Goal: Transaction & Acquisition: Purchase product/service

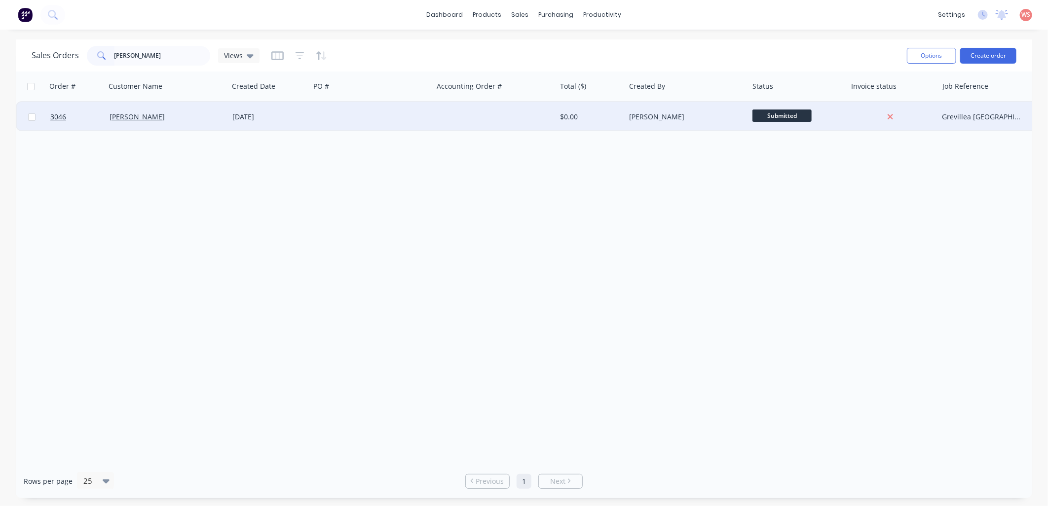
type input "[PERSON_NAME]"
click at [117, 110] on div "[PERSON_NAME]" at bounding box center [167, 117] width 123 height 30
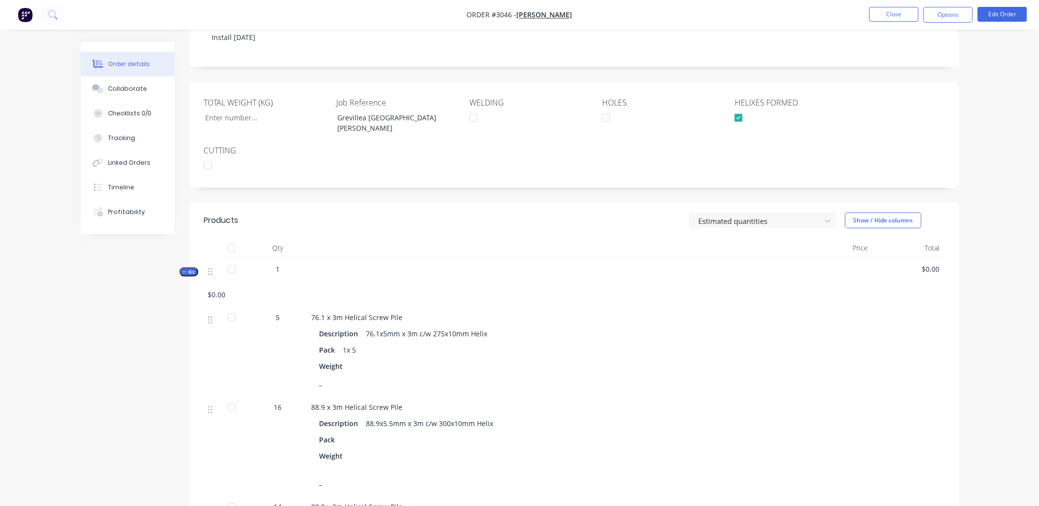
scroll to position [219, 0]
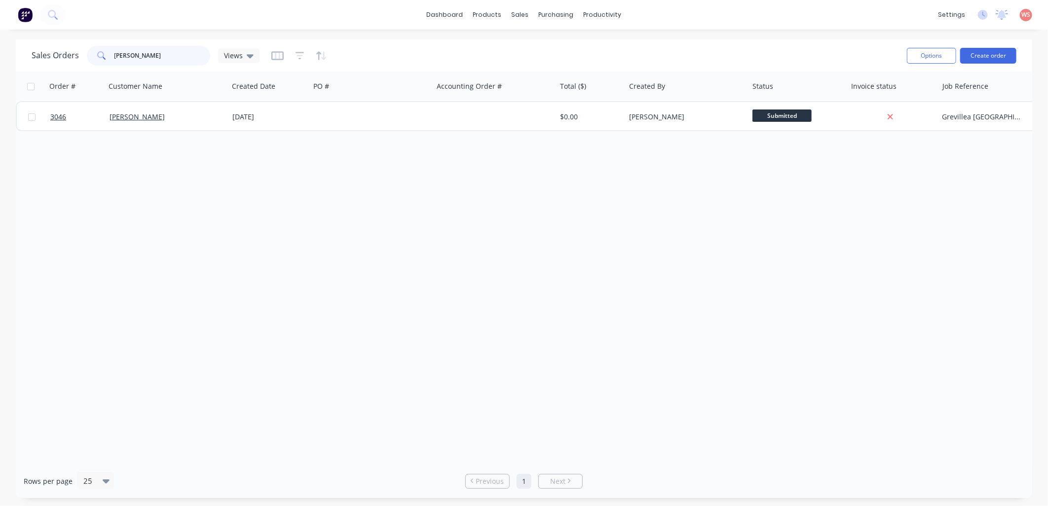
drag, startPoint x: 149, startPoint y: 55, endPoint x: 94, endPoint y: 59, distance: 55.4
click at [94, 61] on div "[PERSON_NAME]" at bounding box center [148, 56] width 123 height 20
type input "treby"
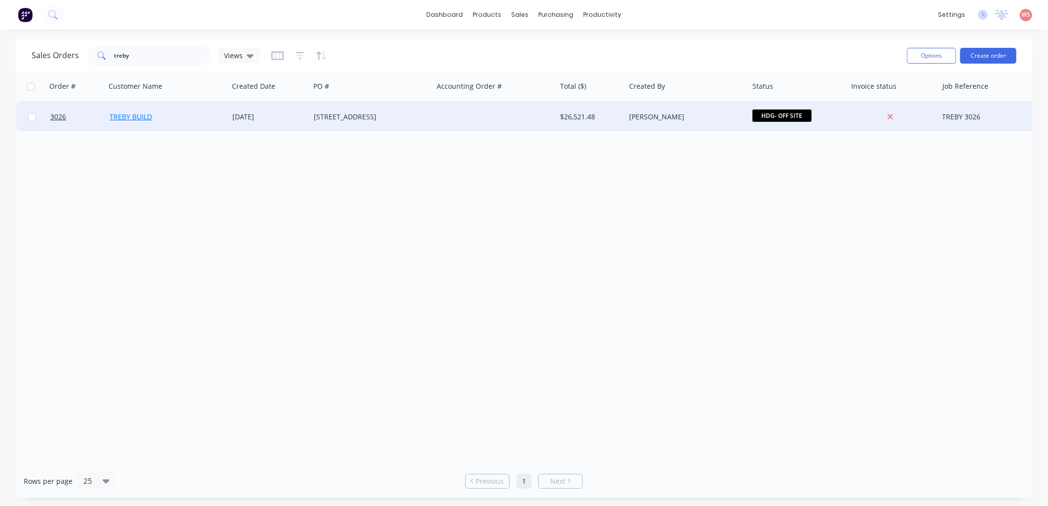
click at [140, 115] on link "TREBY BUILD" at bounding box center [131, 116] width 42 height 9
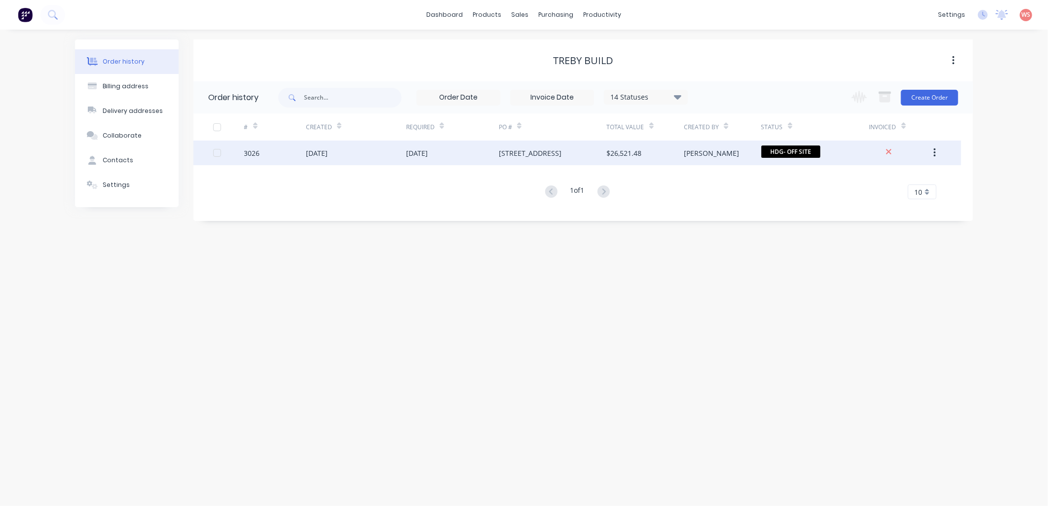
click at [328, 151] on div "[DATE]" at bounding box center [317, 153] width 22 height 10
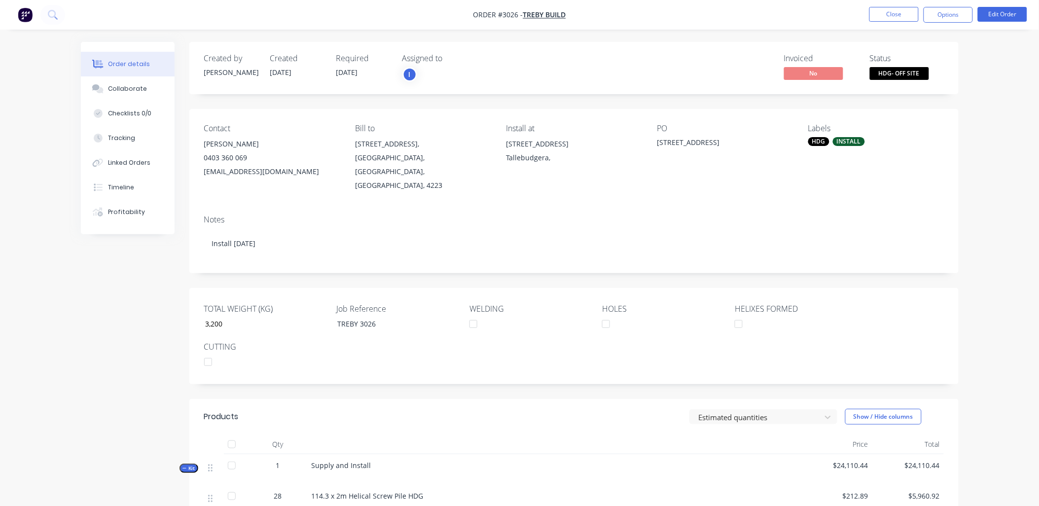
click at [329, 215] on div "Notes" at bounding box center [574, 219] width 740 height 9
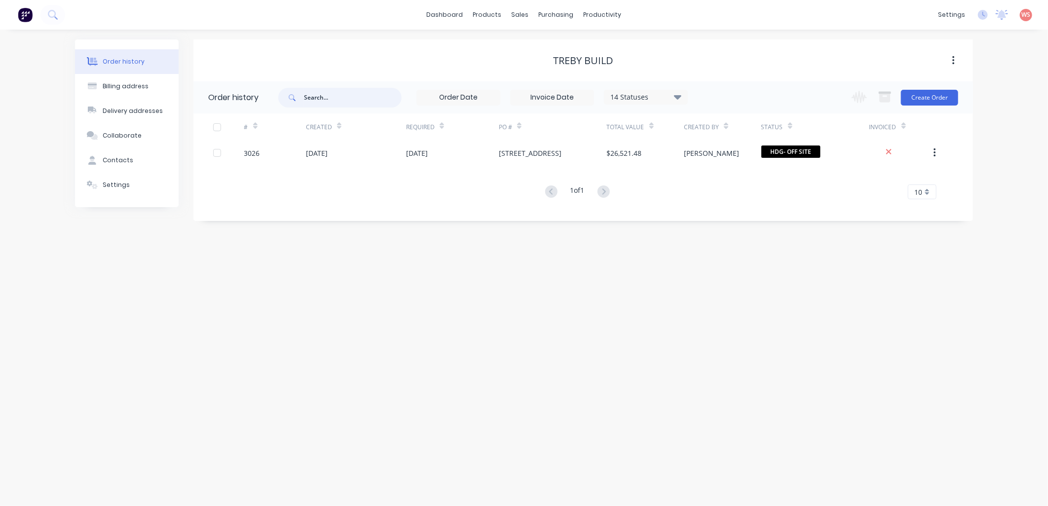
click at [315, 101] on input "text" at bounding box center [353, 98] width 98 height 20
type input "[PERSON_NAME]"
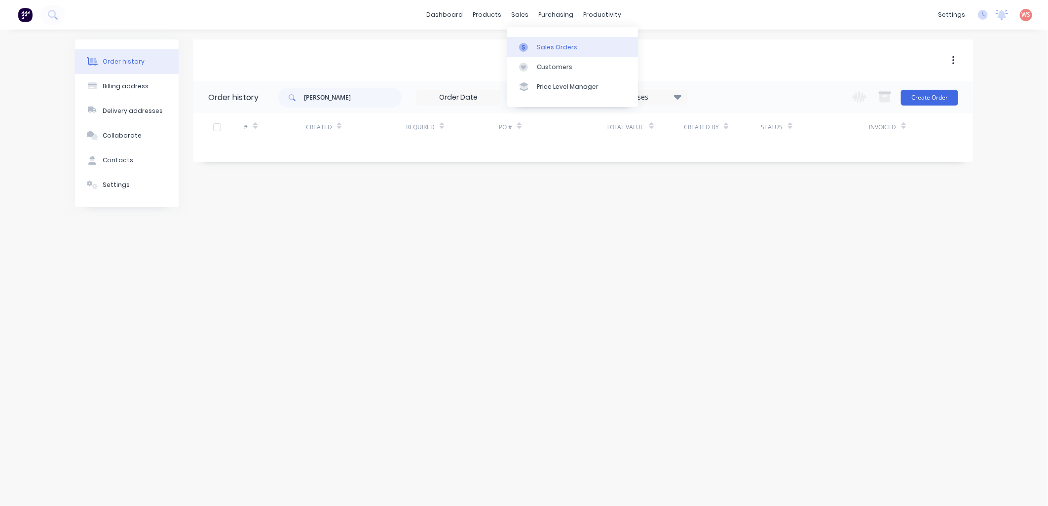
click at [547, 46] on div "Sales Orders" at bounding box center [557, 47] width 40 height 9
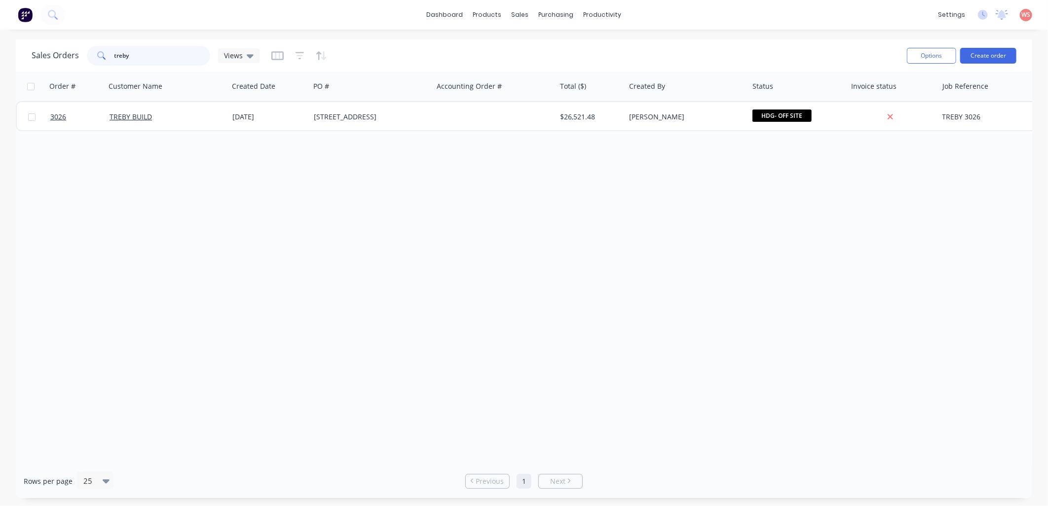
drag, startPoint x: 141, startPoint y: 61, endPoint x: 58, endPoint y: 57, distance: 83.0
click at [58, 57] on div "Sales Orders treby Views" at bounding box center [146, 56] width 228 height 20
type input "[PERSON_NAME]"
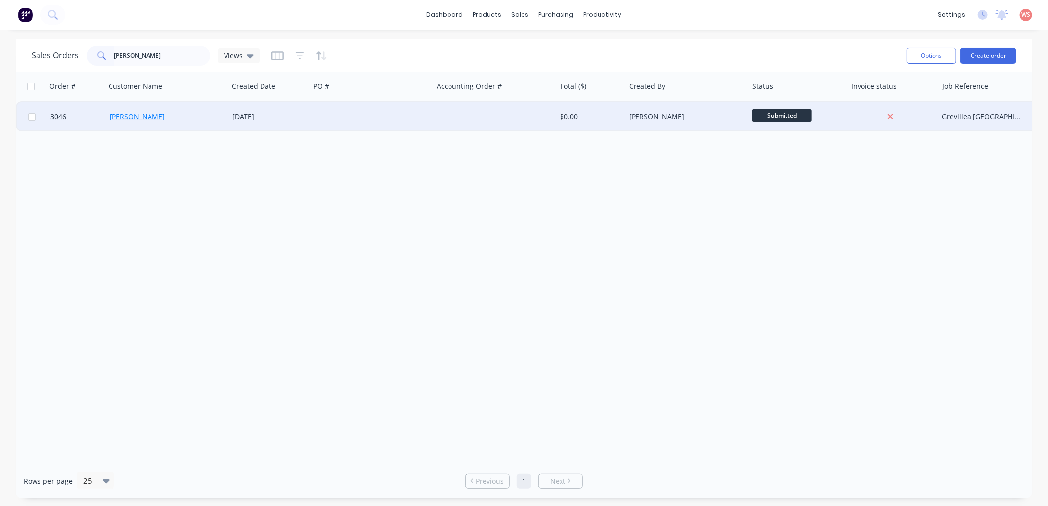
click at [111, 112] on link "[PERSON_NAME]" at bounding box center [137, 116] width 55 height 9
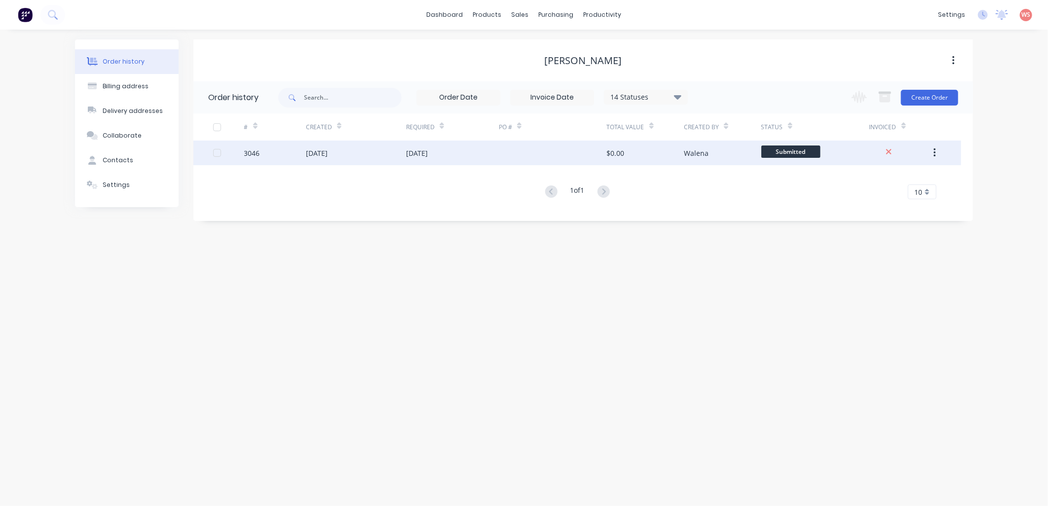
click at [324, 154] on div "[DATE]" at bounding box center [317, 153] width 22 height 10
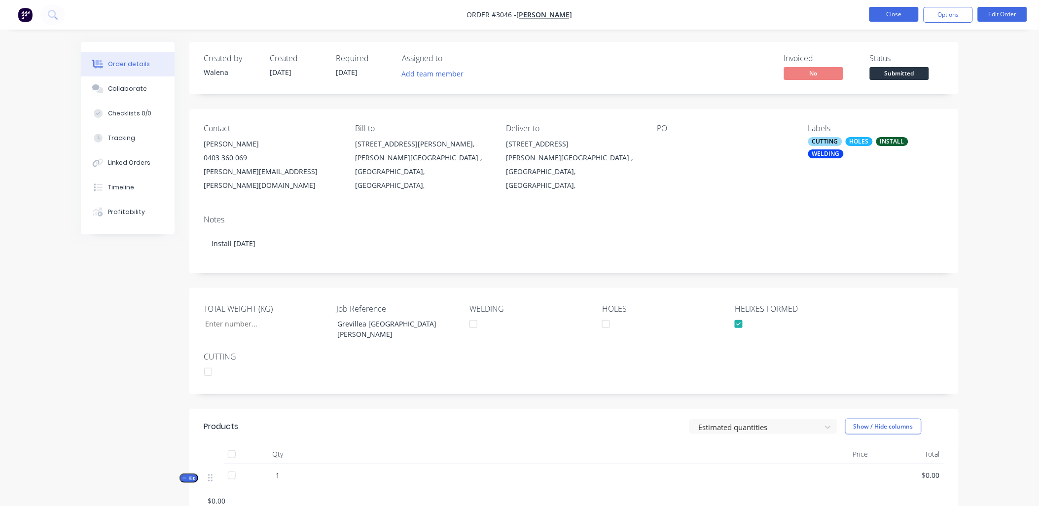
click at [906, 18] on button "Close" at bounding box center [894, 14] width 49 height 15
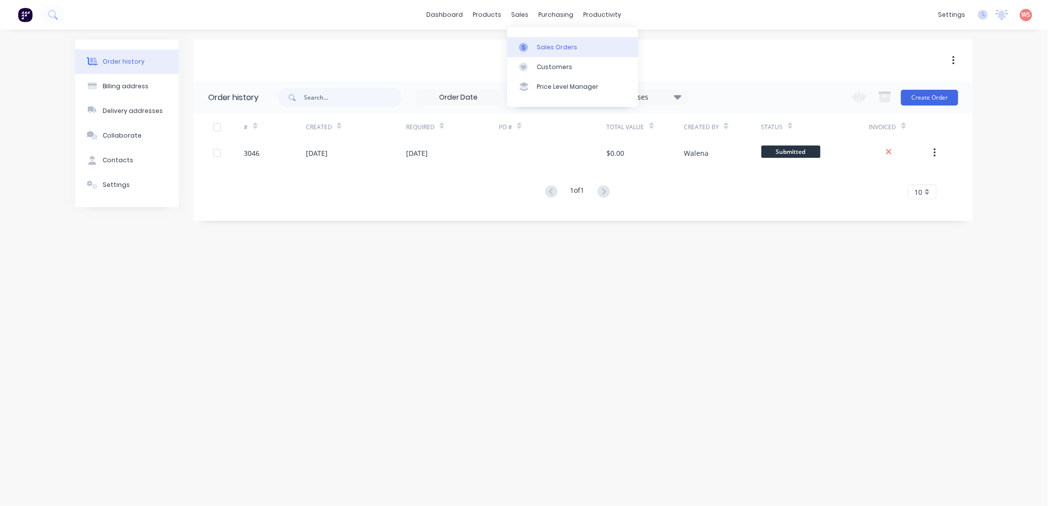
click at [551, 45] on div "Sales Orders" at bounding box center [557, 47] width 40 height 9
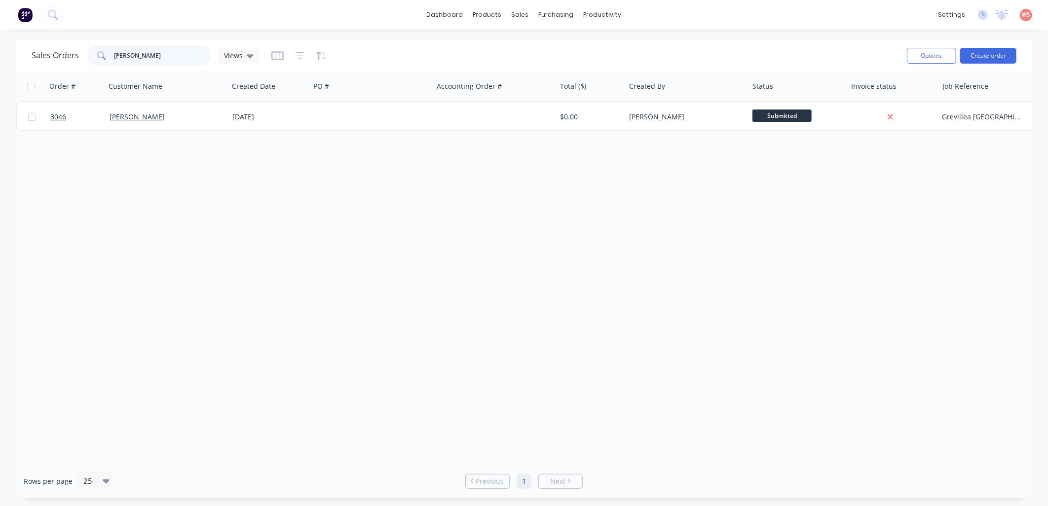
drag, startPoint x: 149, startPoint y: 61, endPoint x: 71, endPoint y: 55, distance: 78.6
click at [71, 57] on div "Sales Orders [PERSON_NAME] Views" at bounding box center [146, 56] width 228 height 20
type input "hammerhead"
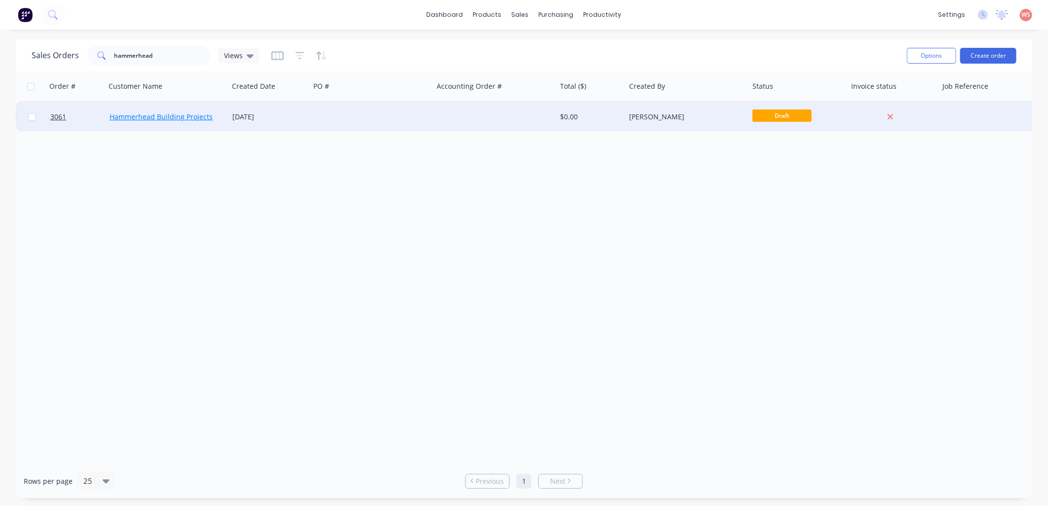
click at [188, 117] on link "Hammerhead Building Projects" at bounding box center [161, 116] width 103 height 9
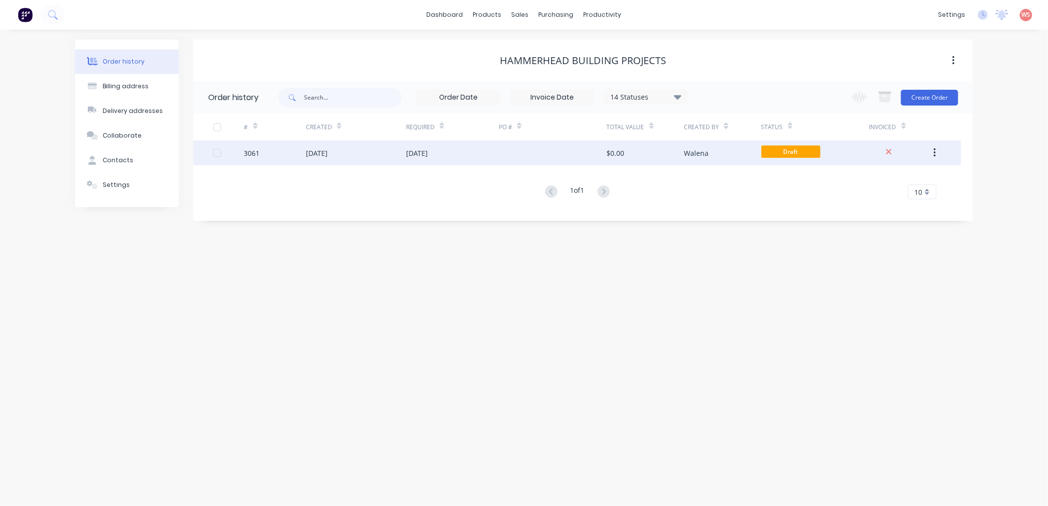
click at [307, 155] on div "[DATE]" at bounding box center [317, 153] width 22 height 10
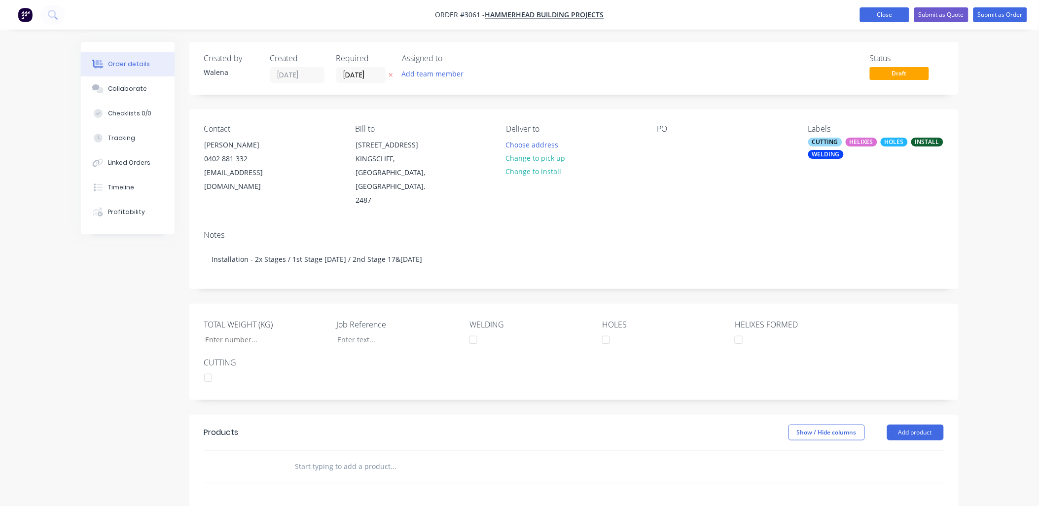
click at [881, 11] on button "Close" at bounding box center [884, 14] width 49 height 15
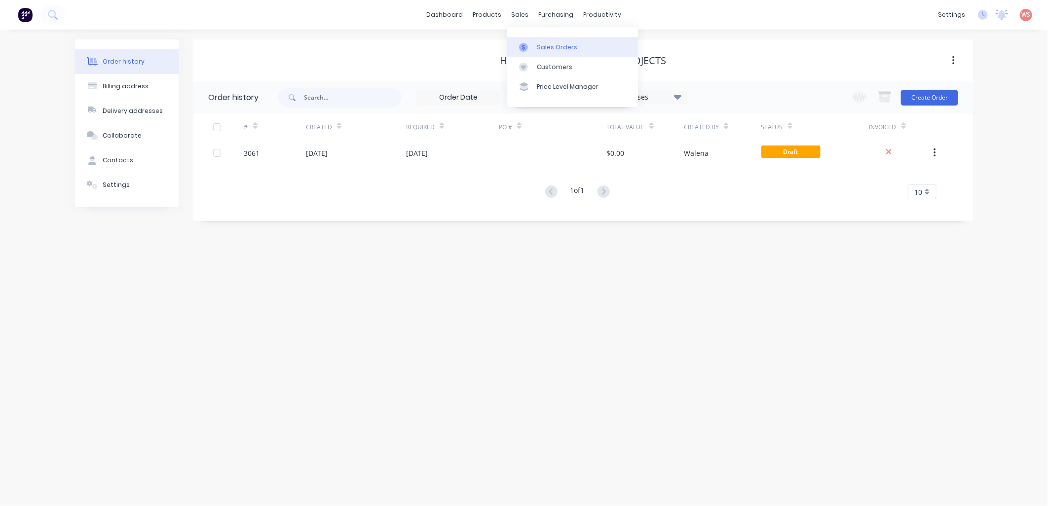
click at [543, 45] on div "Sales Orders" at bounding box center [557, 47] width 40 height 9
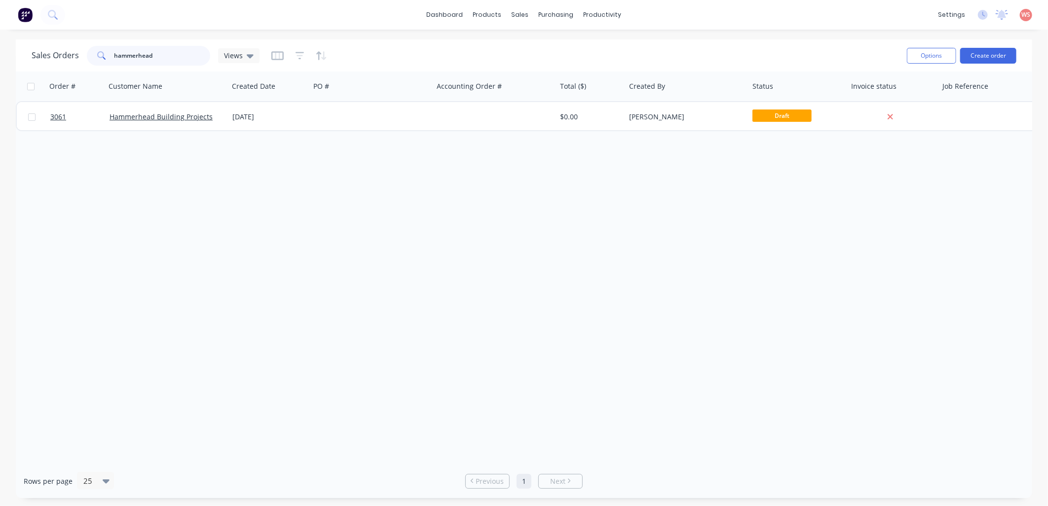
drag, startPoint x: 171, startPoint y: 56, endPoint x: -2, endPoint y: 54, distance: 173.1
click at [0, 54] on html "dashboard products sales purchasing productivity dashboard products Product Cat…" at bounding box center [524, 253] width 1048 height 506
type input "quote"
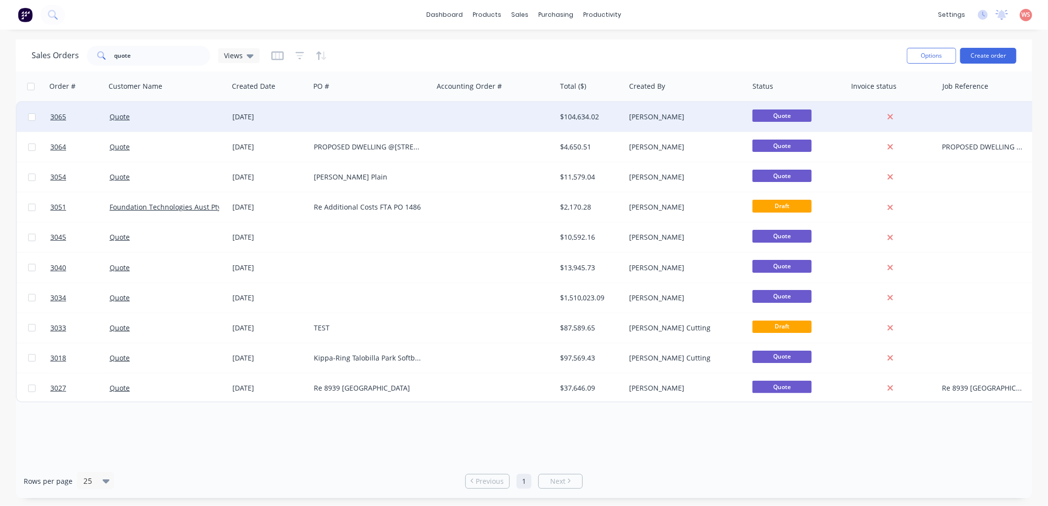
click at [257, 118] on div "[DATE]" at bounding box center [268, 117] width 73 height 10
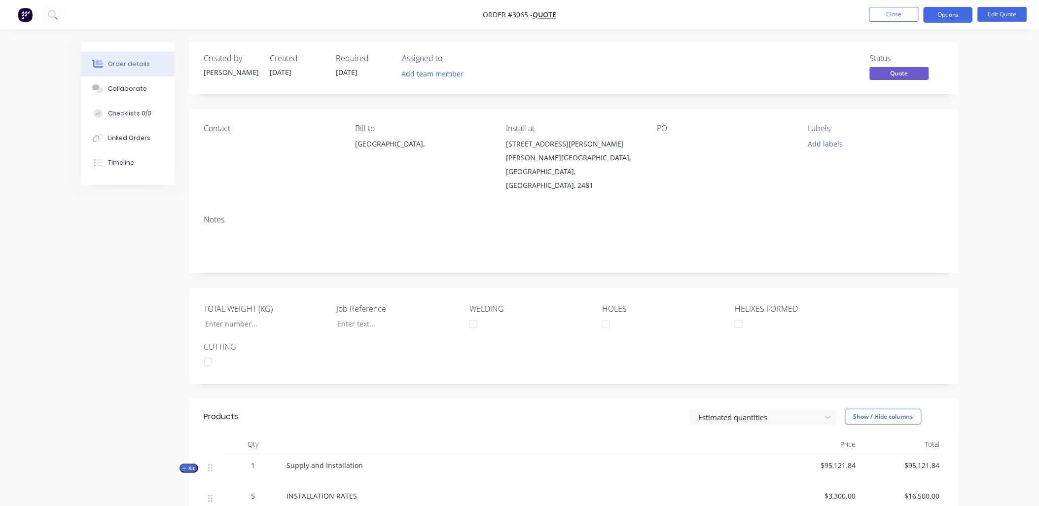
click at [578, 146] on div "[STREET_ADDRESS][PERSON_NAME]" at bounding box center [573, 144] width 135 height 14
drag, startPoint x: 506, startPoint y: 145, endPoint x: 575, endPoint y: 145, distance: 68.6
click at [575, 145] on div "[STREET_ADDRESS][PERSON_NAME]" at bounding box center [573, 144] width 135 height 14
drag, startPoint x: 575, startPoint y: 145, endPoint x: 560, endPoint y: 142, distance: 14.6
copy div "[STREET_ADDRESS][PERSON_NAME]"
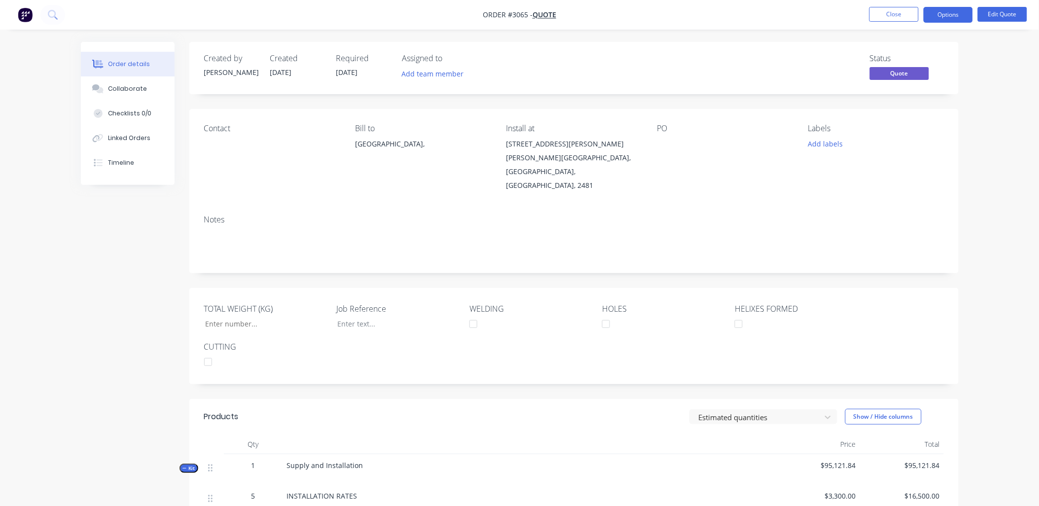
click at [671, 148] on div at bounding box center [719, 144] width 123 height 14
click at [1009, 7] on button "Edit Quote" at bounding box center [1002, 14] width 49 height 15
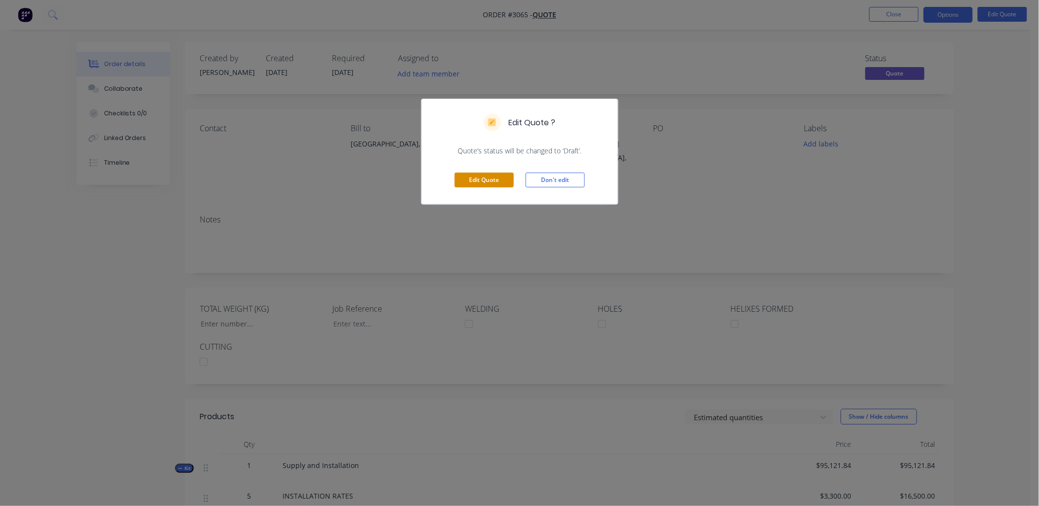
click at [468, 177] on button "Edit Quote" at bounding box center [484, 180] width 59 height 15
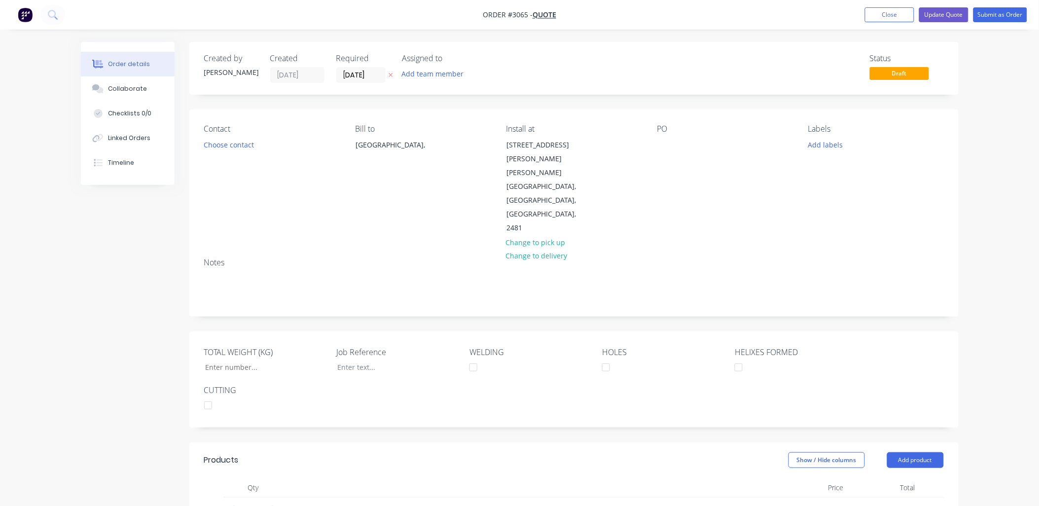
click at [671, 134] on div "PO" at bounding box center [725, 179] width 135 height 111
click at [665, 142] on div at bounding box center [666, 145] width 16 height 14
paste div
click at [902, 12] on button "Close" at bounding box center [889, 14] width 49 height 15
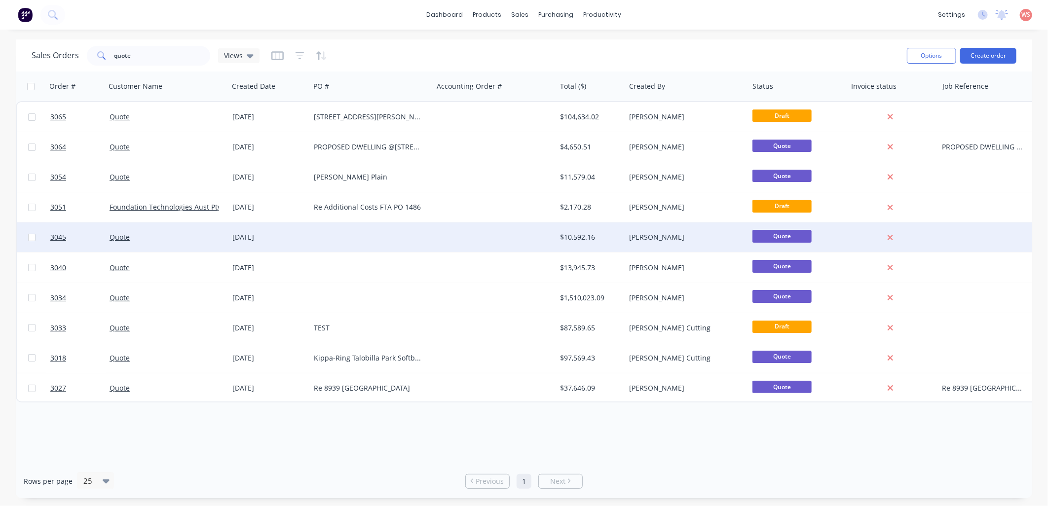
click at [249, 237] on div "[DATE]" at bounding box center [268, 237] width 73 height 10
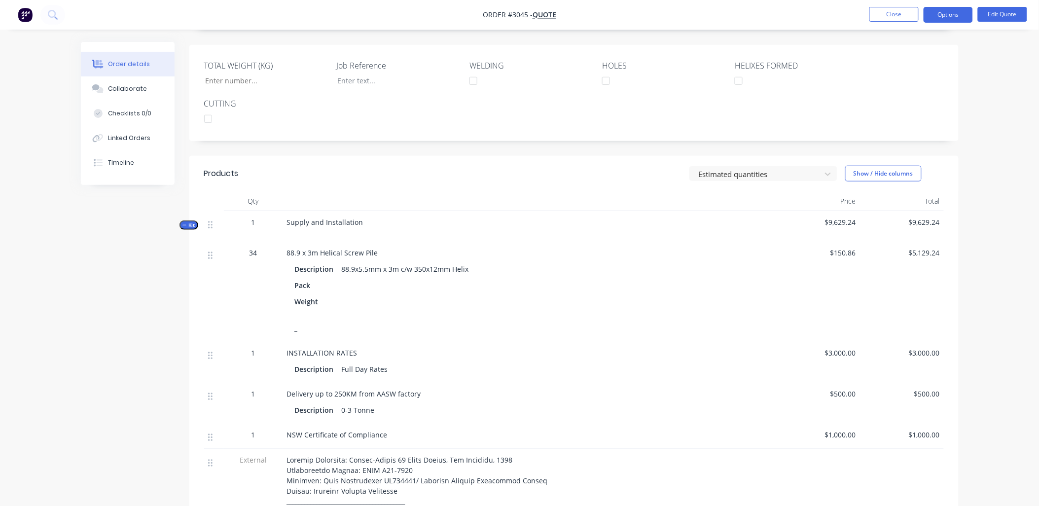
scroll to position [146, 0]
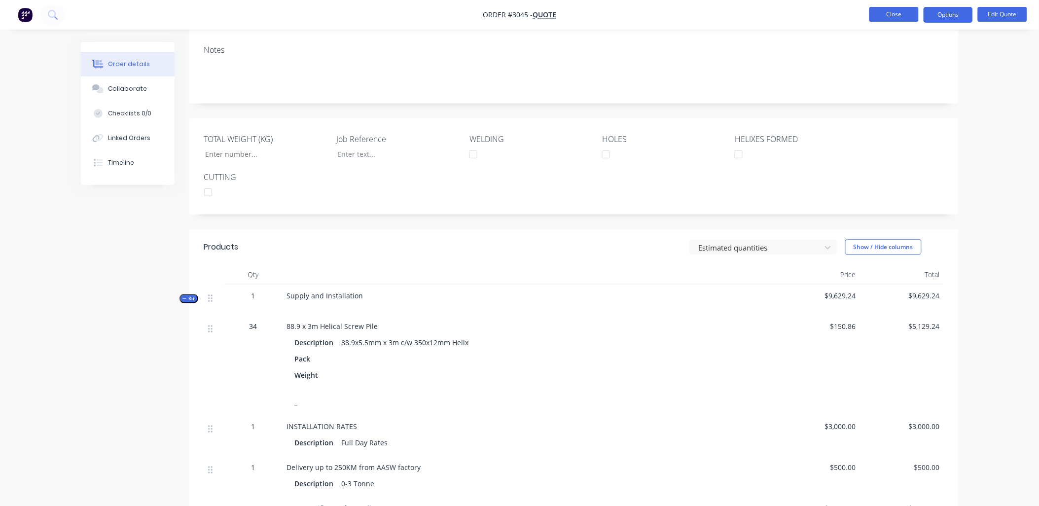
click at [899, 10] on button "Close" at bounding box center [894, 14] width 49 height 15
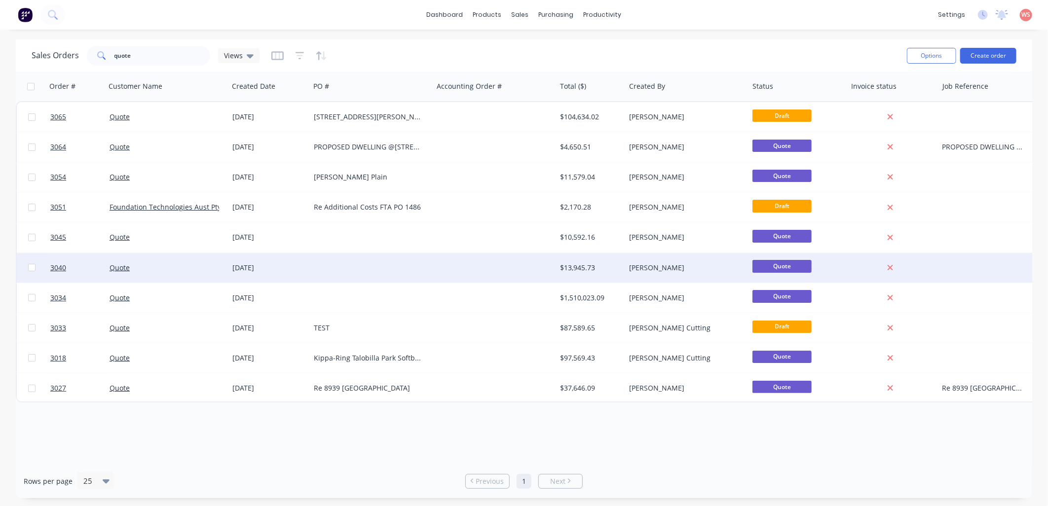
click at [240, 277] on div "[DATE]" at bounding box center [268, 268] width 81 height 30
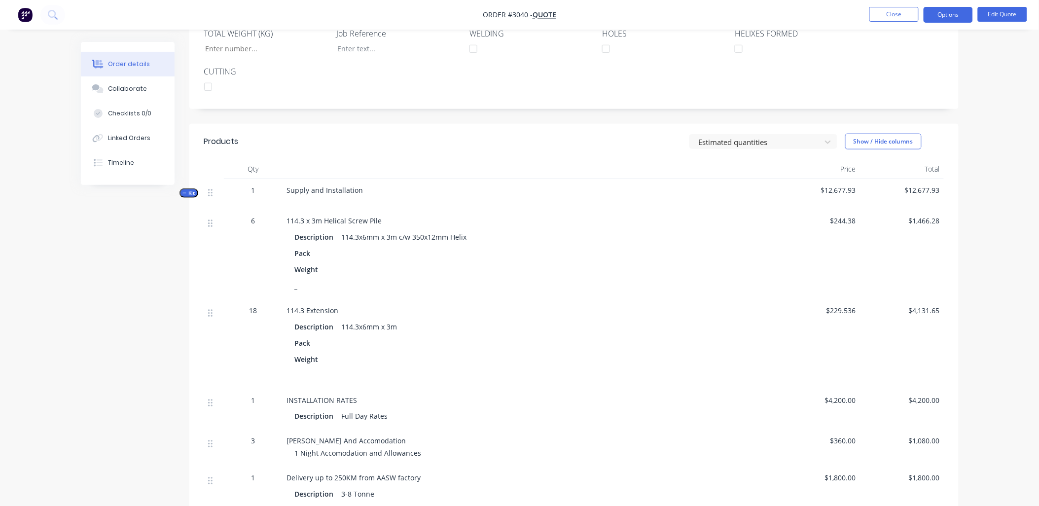
scroll to position [292, 0]
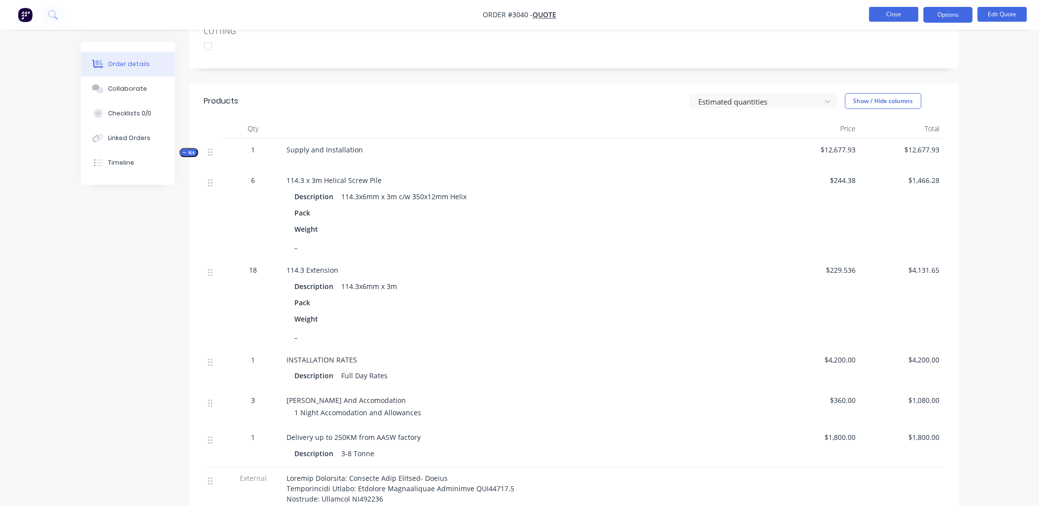
click at [893, 14] on button "Close" at bounding box center [894, 14] width 49 height 15
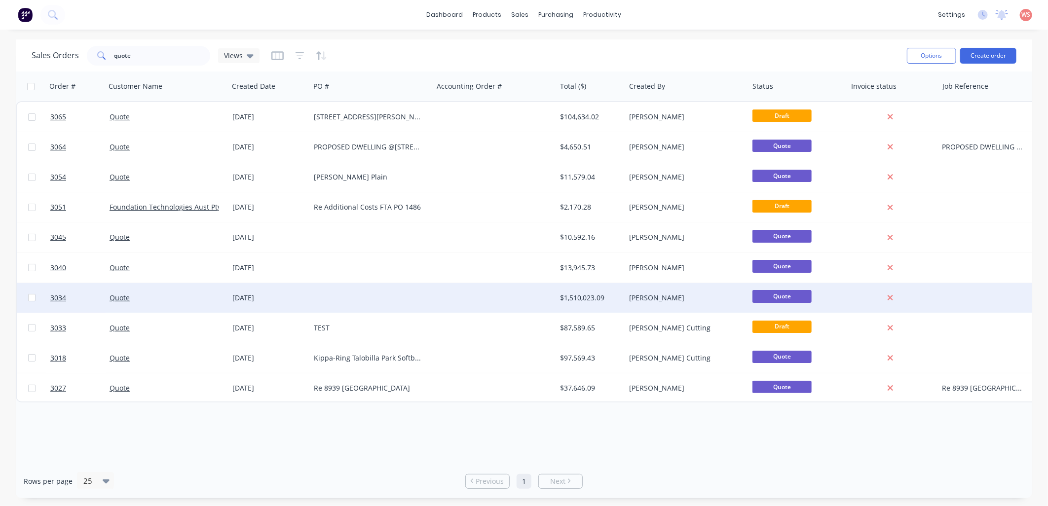
click at [259, 293] on div "[DATE]" at bounding box center [268, 298] width 73 height 10
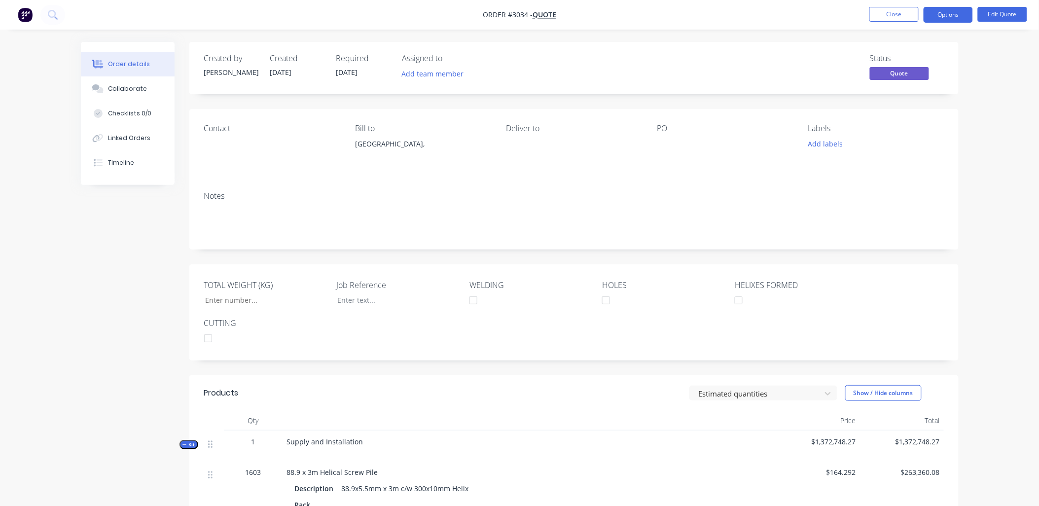
click at [906, 23] on nav "Order #3034 - Quote Close Options Edit Quote" at bounding box center [519, 15] width 1039 height 30
click at [877, 16] on button "Close" at bounding box center [894, 14] width 49 height 15
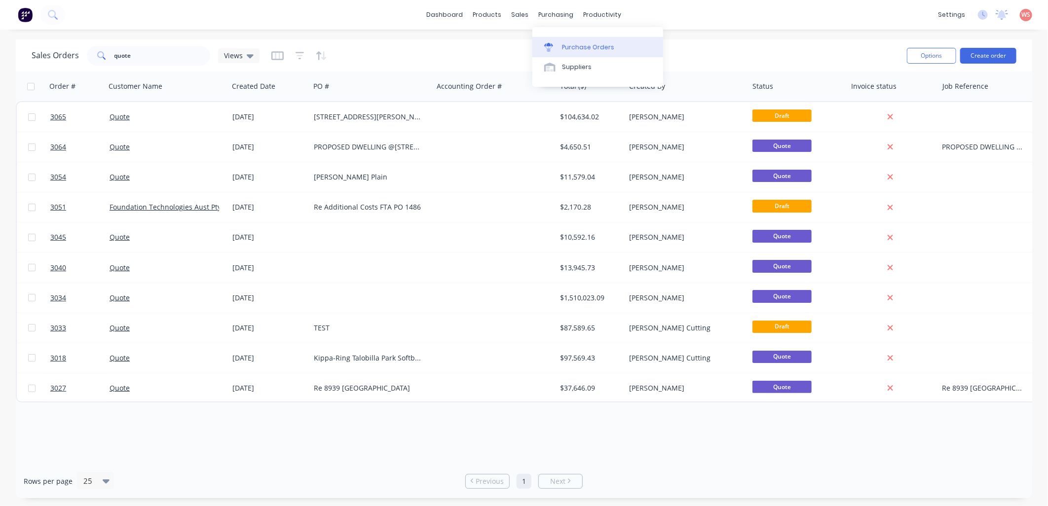
click at [571, 46] on div "Purchase Orders" at bounding box center [588, 47] width 52 height 9
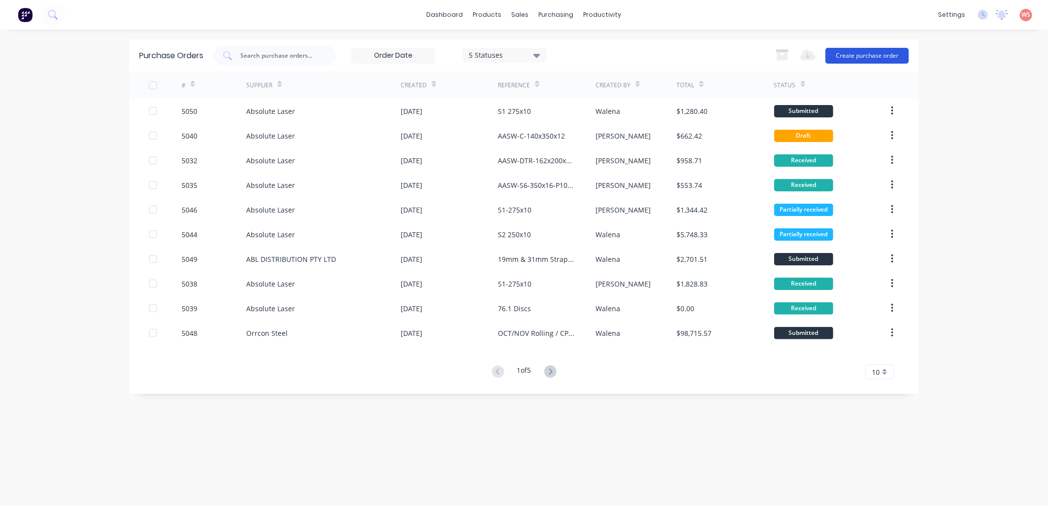
click at [875, 57] on button "Create purchase order" at bounding box center [866, 56] width 83 height 16
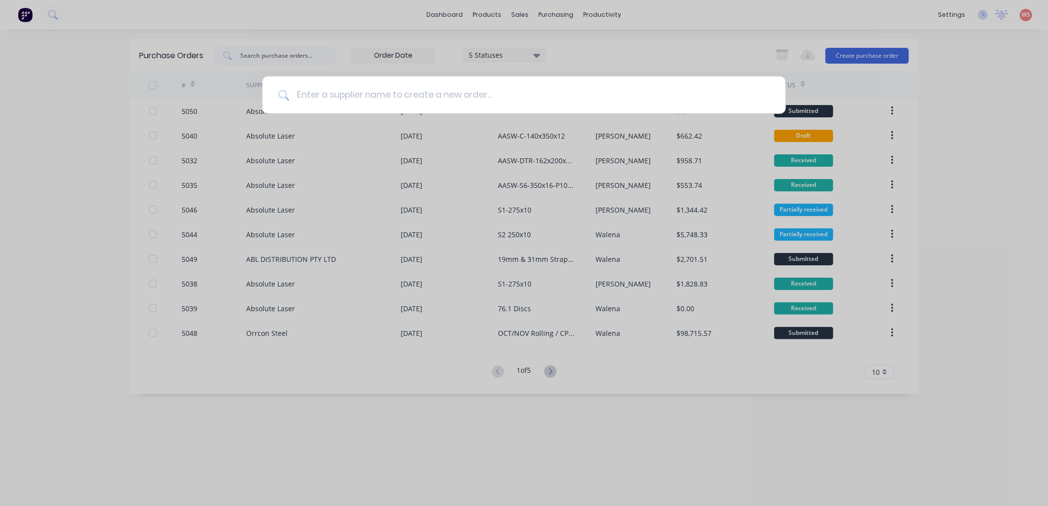
drag, startPoint x: 320, startPoint y: 84, endPoint x: 317, endPoint y: 89, distance: 6.2
click at [320, 84] on input at bounding box center [529, 94] width 480 height 37
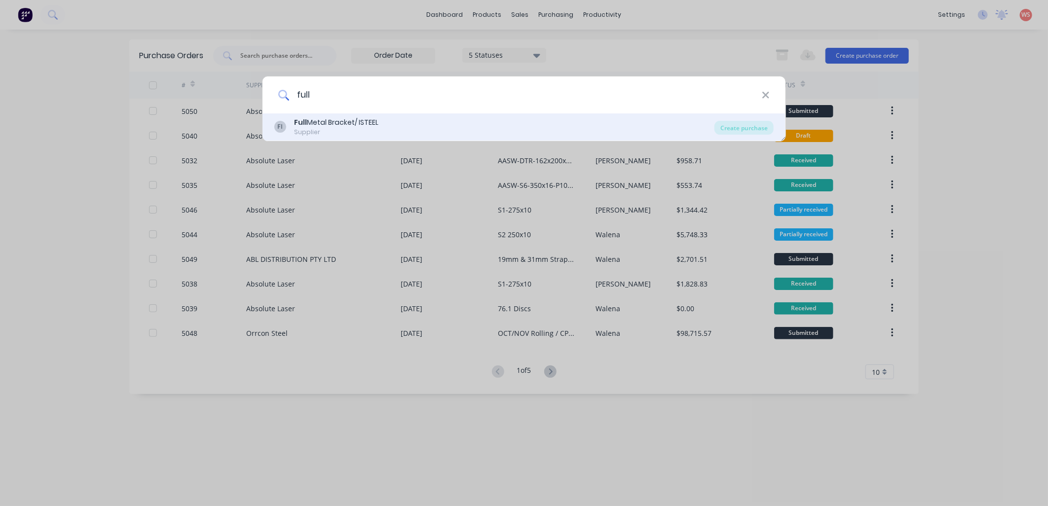
type input "full"
click at [321, 123] on div "Full Metal Bracket/ ISTEEL" at bounding box center [336, 122] width 84 height 10
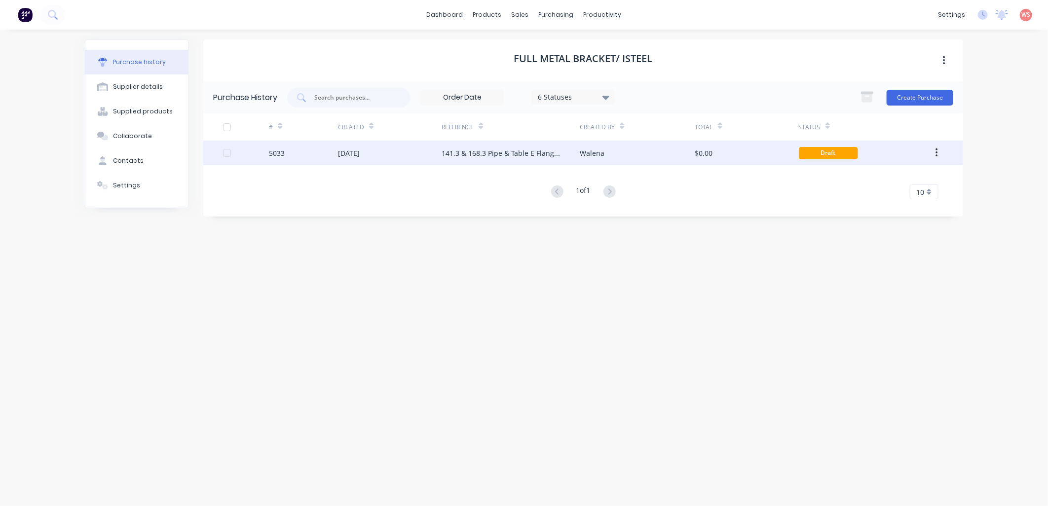
click at [475, 153] on div "141.3 & 168.3 Pipe & Table E Flanges MR PO 1314" at bounding box center [500, 153] width 118 height 10
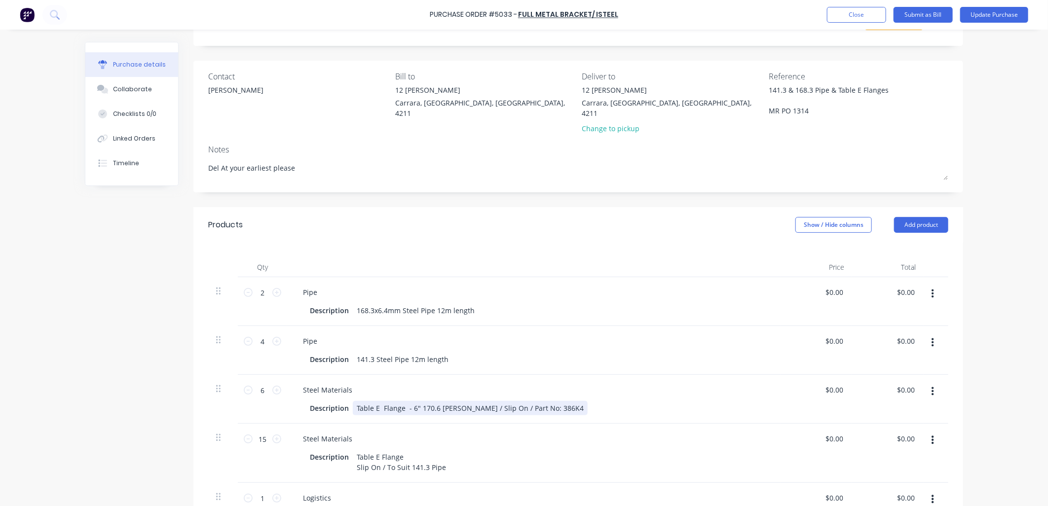
scroll to position [146, 0]
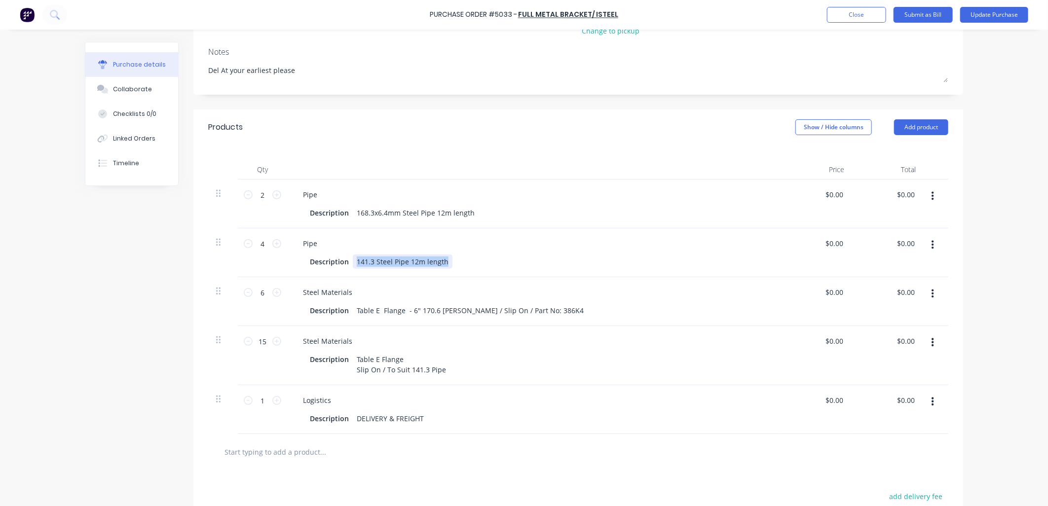
drag, startPoint x: 455, startPoint y: 253, endPoint x: 371, endPoint y: 254, distance: 83.9
click at [342, 255] on div "Description 141.3 Steel Pipe 12m length" at bounding box center [532, 262] width 452 height 14
copy div "141.3 Steel Pipe 12m length"
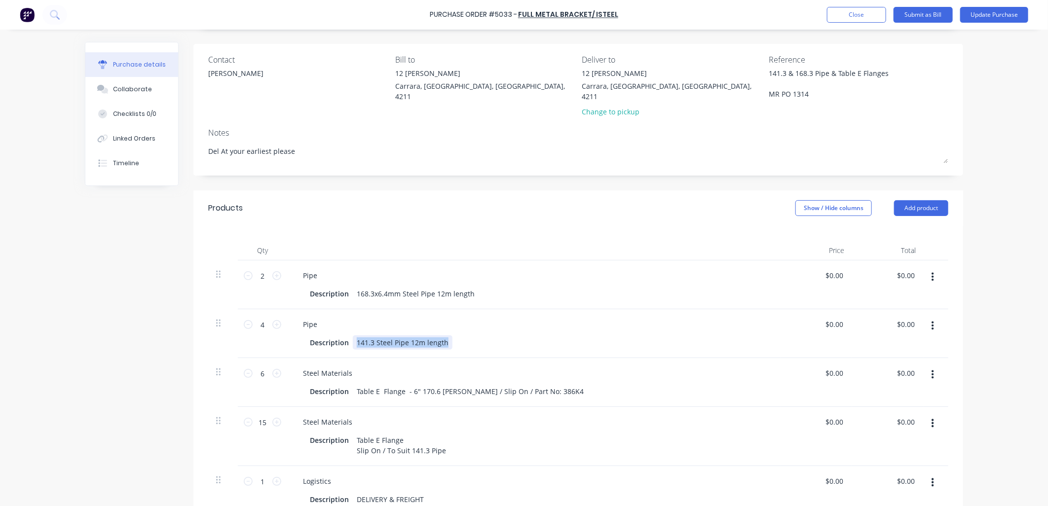
scroll to position [0, 0]
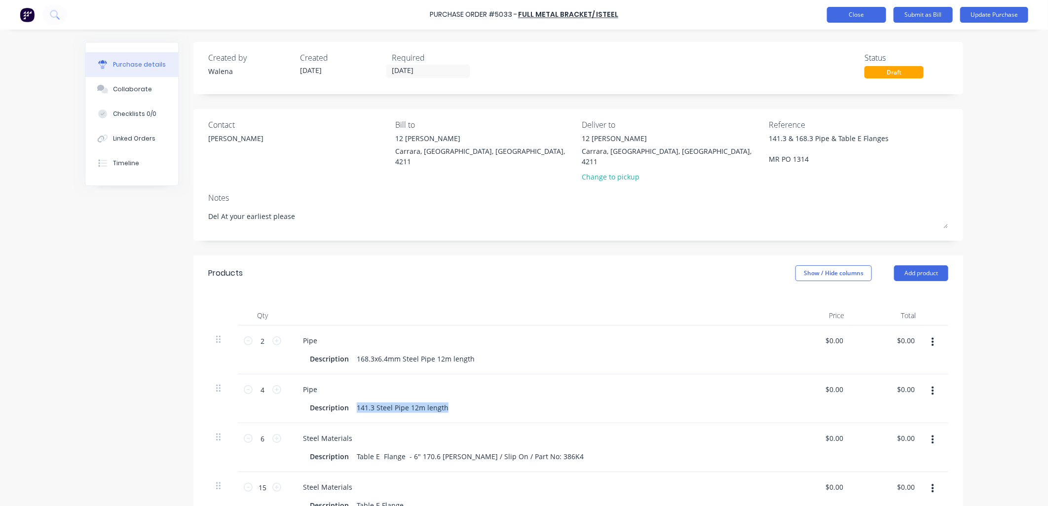
type textarea "x"
click at [862, 16] on button "Close" at bounding box center [856, 15] width 59 height 16
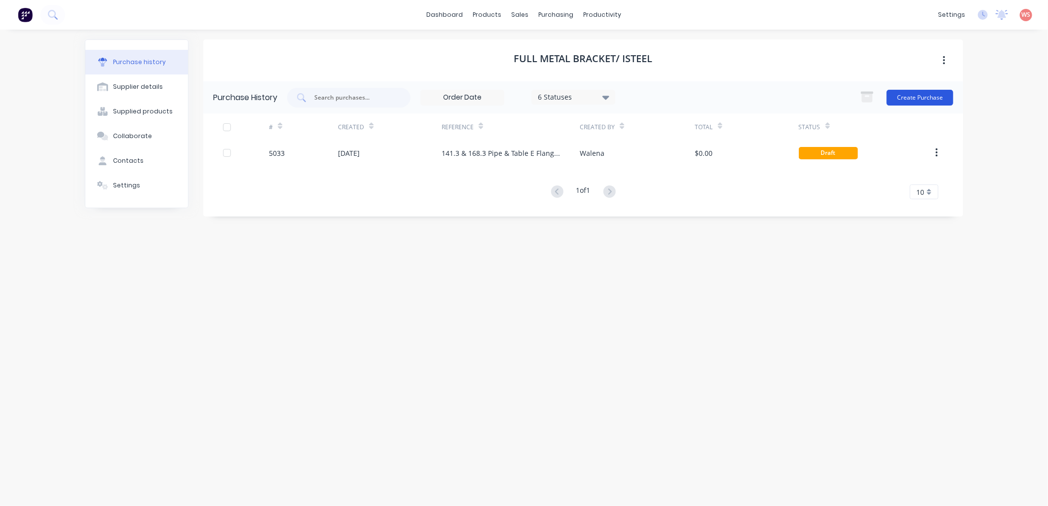
click at [914, 102] on button "Create Purchase" at bounding box center [919, 98] width 67 height 16
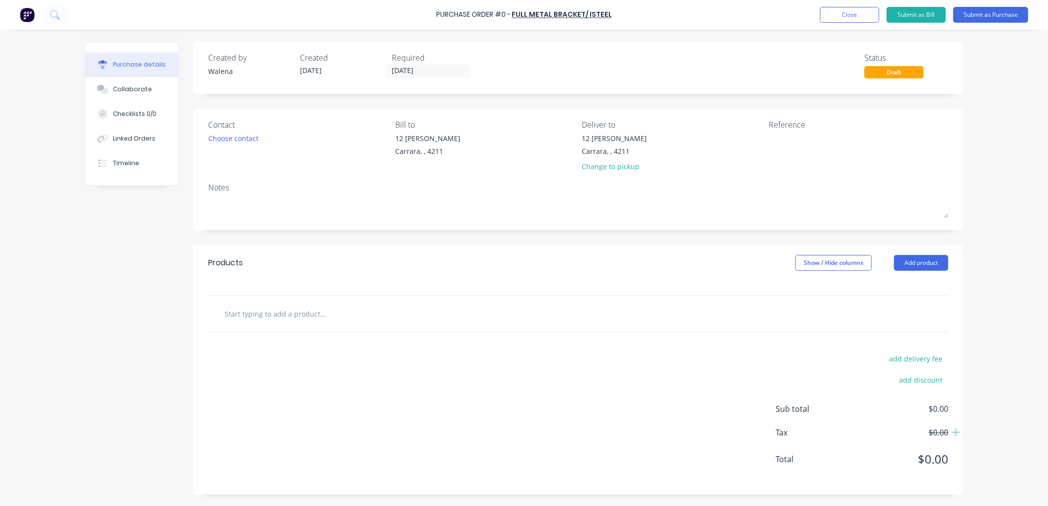
click at [257, 318] on input "text" at bounding box center [322, 314] width 197 height 20
paste input "141.3 Steel Pipe 12m length"
type input "141.3 Steel Pipe 12m length"
click at [454, 457] on div "add delivery fee add discount Sub total $0.00 Tax $0.00 Total $0.00" at bounding box center [577, 413] width 769 height 162
click at [339, 313] on input "141.3 Steel Pipe 12m length" at bounding box center [322, 314] width 197 height 20
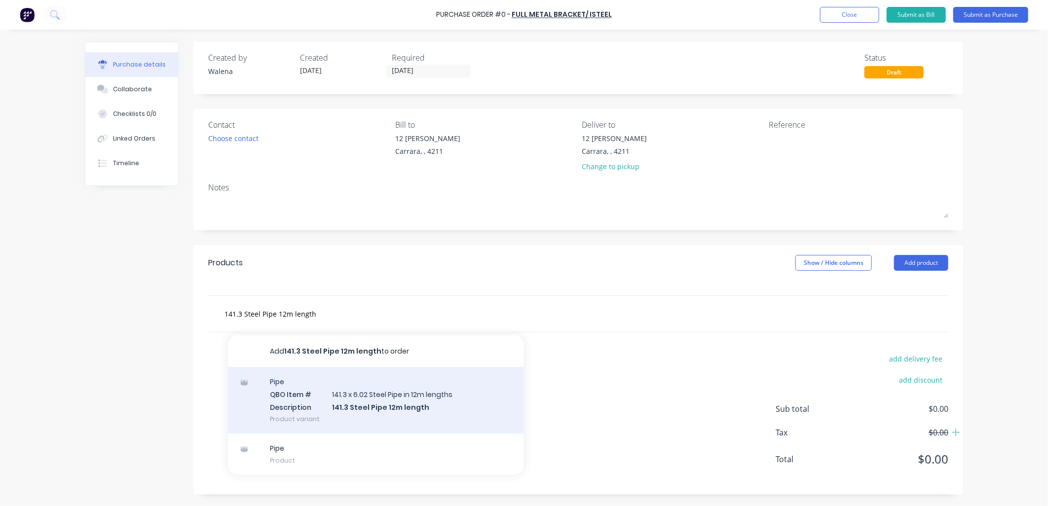
click at [422, 400] on div "Pipe QBO Item # 141.3 x 6.02 Steel Pipe in 12m lengths Description 141.3 Steel …" at bounding box center [376, 400] width 296 height 67
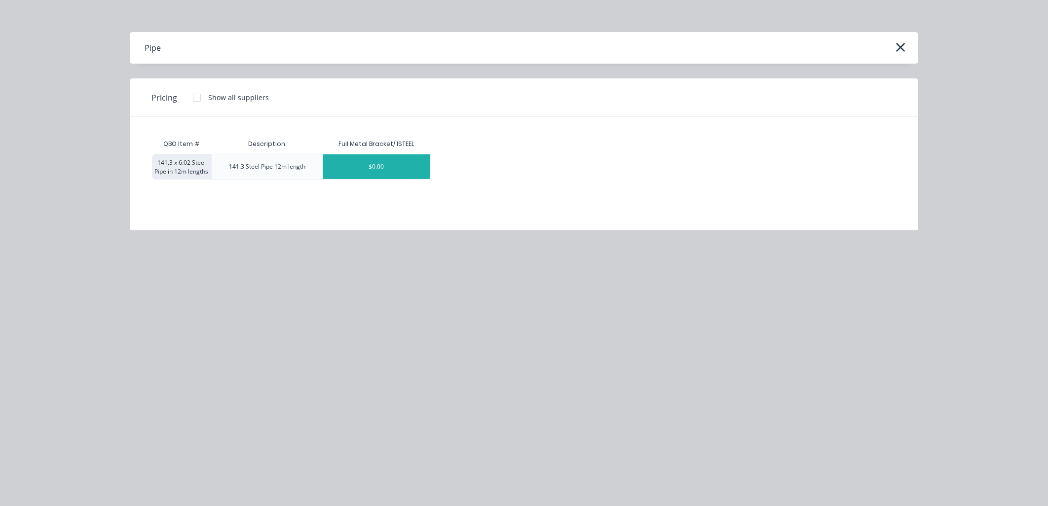
click at [365, 169] on div "$0.00" at bounding box center [376, 166] width 107 height 25
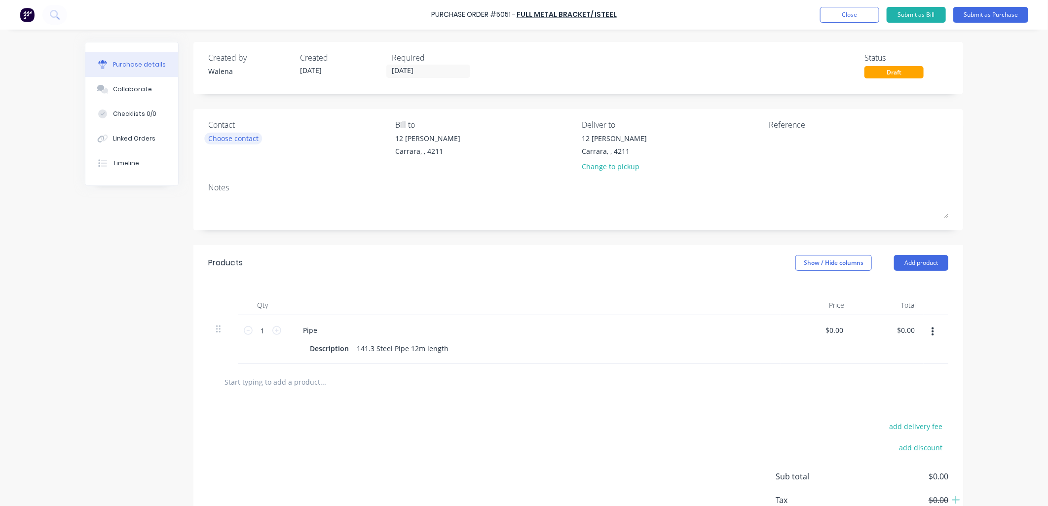
click at [217, 137] on div "Choose contact" at bounding box center [233, 138] width 50 height 10
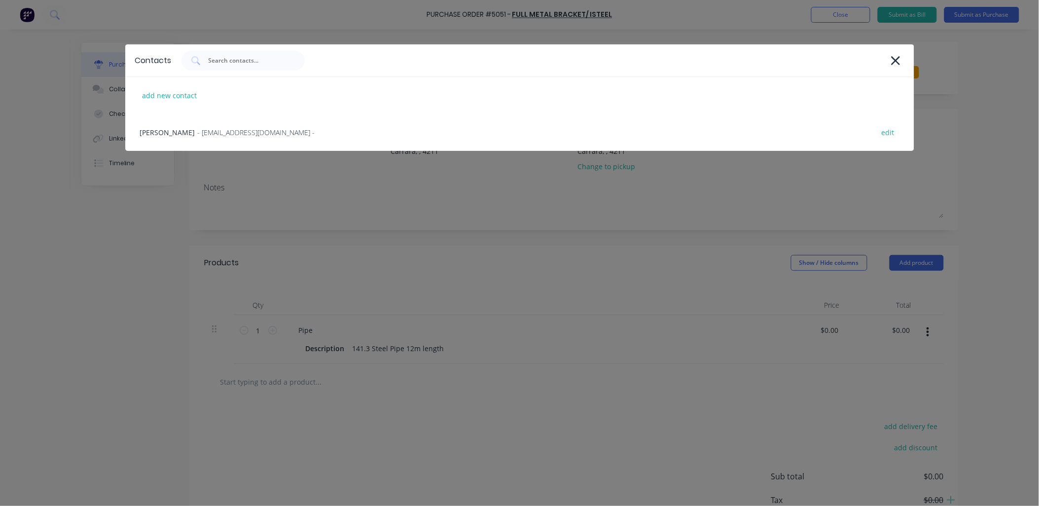
click at [217, 137] on span "- [EMAIL_ADDRESS][DOMAIN_NAME] -" at bounding box center [256, 132] width 117 height 10
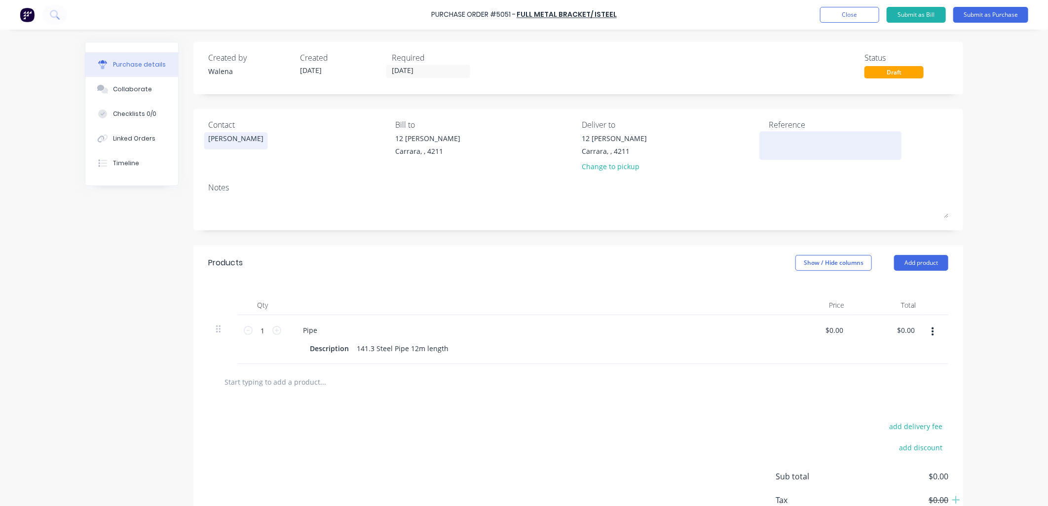
click at [792, 133] on textarea at bounding box center [829, 144] width 123 height 22
paste textarea "141.3 Steel Pipe 12m length"
type textarea "141.3 Steel Pipe 12m length"
type textarea "x"
type textarea "141.3 Steel Pipe 12m length"
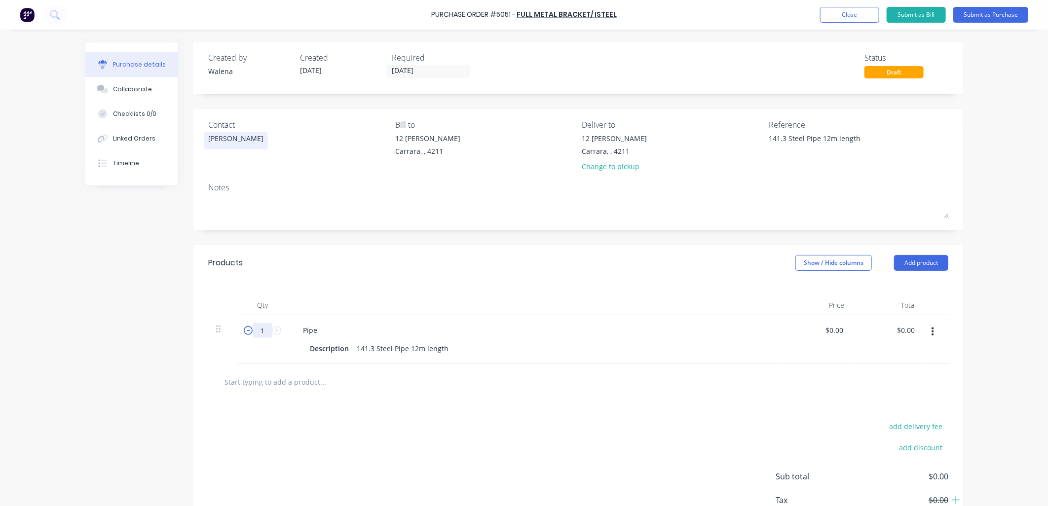
drag, startPoint x: 264, startPoint y: 329, endPoint x: 246, endPoint y: 329, distance: 18.8
click at [246, 329] on div "1 1" at bounding box center [263, 330] width 34 height 15
type textarea "x"
type input "4"
type textarea "x"
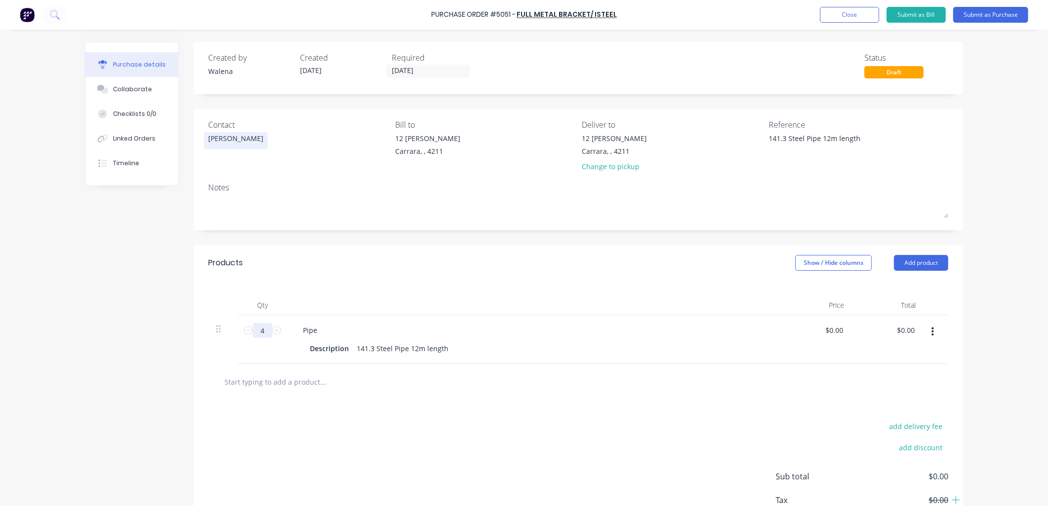
type input "4"
click at [618, 425] on div "add delivery fee add discount Sub total $0.00 Tax $0.00 Total $0.00" at bounding box center [577, 481] width 769 height 162
click at [452, 73] on input "[DATE]" at bounding box center [428, 71] width 83 height 12
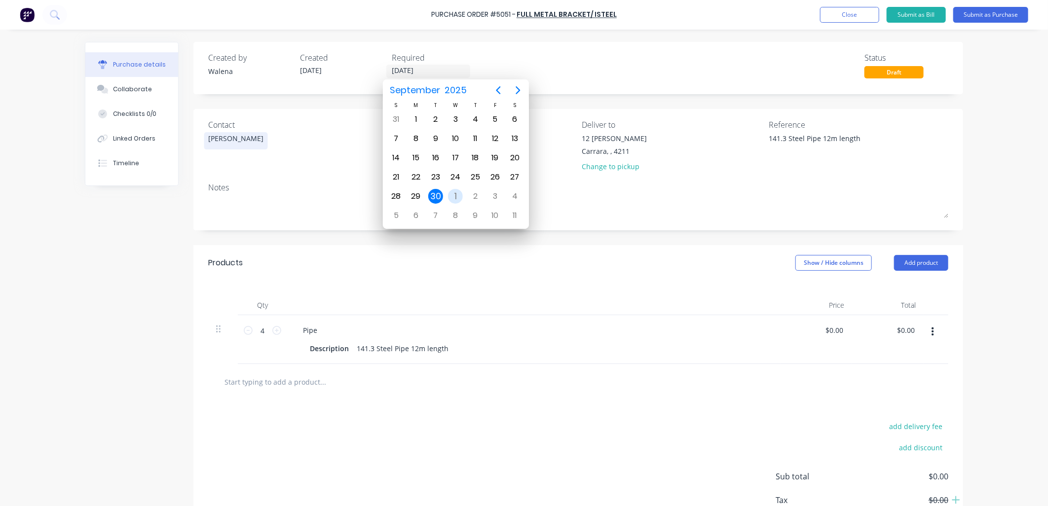
click at [454, 193] on div "1" at bounding box center [455, 196] width 15 height 15
type textarea "x"
type input "[DATE]"
